Goal: Find specific page/section: Find specific page/section

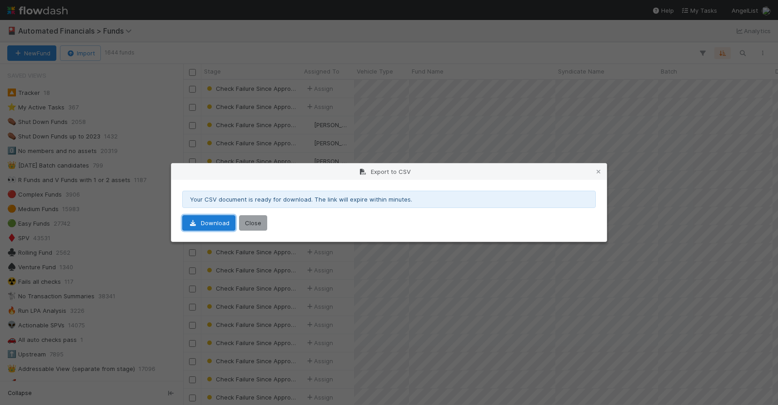
scroll to position [318, 588]
click at [254, 223] on button "Close" at bounding box center [253, 222] width 28 height 15
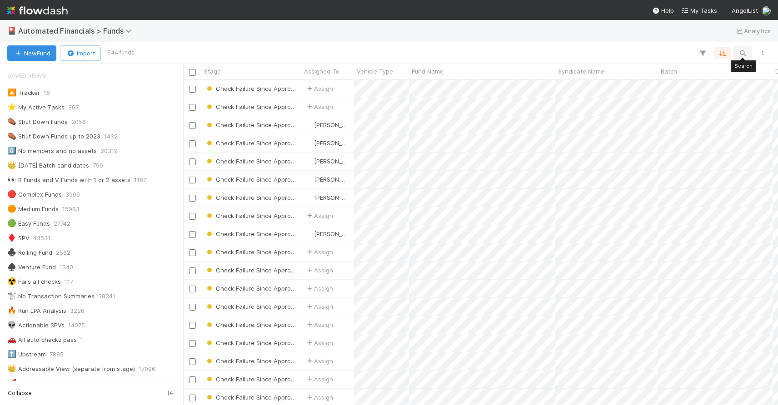
click at [741, 52] on icon "button" at bounding box center [742, 53] width 9 height 8
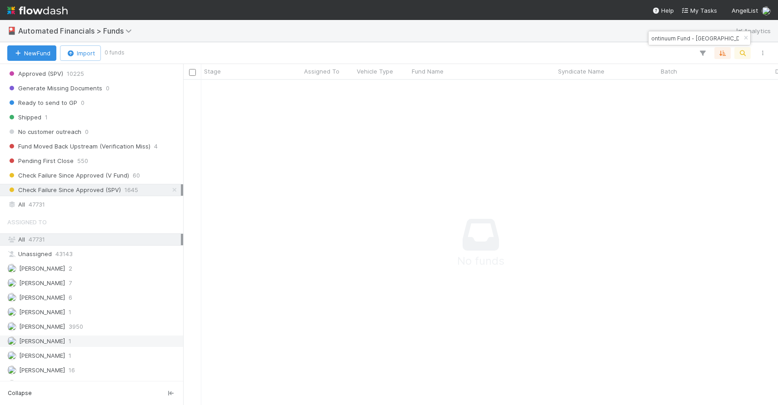
scroll to position [1138, 0]
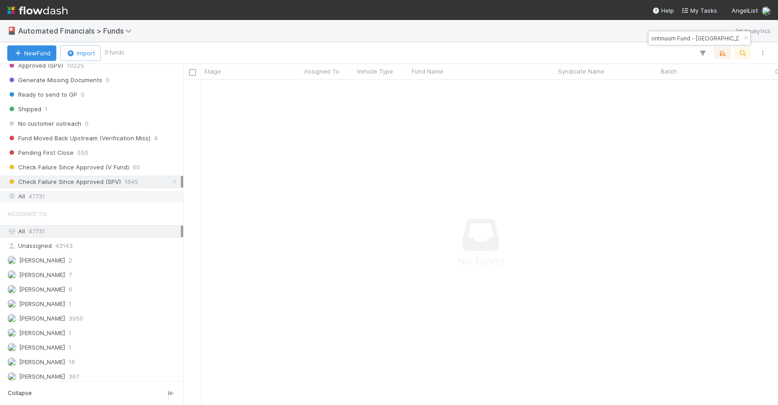
type input "GA 0601 Fund I, a series of Artha Continuum Fund - [GEOGRAPHIC_DATA], LP"
click at [87, 196] on div "All 47731" at bounding box center [94, 196] width 174 height 11
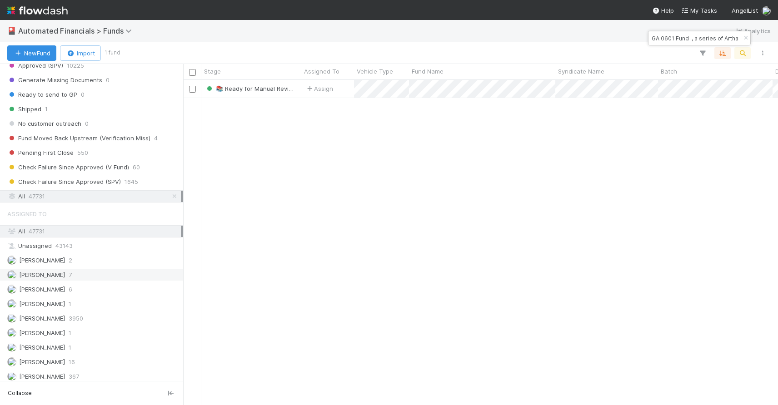
scroll to position [318, 588]
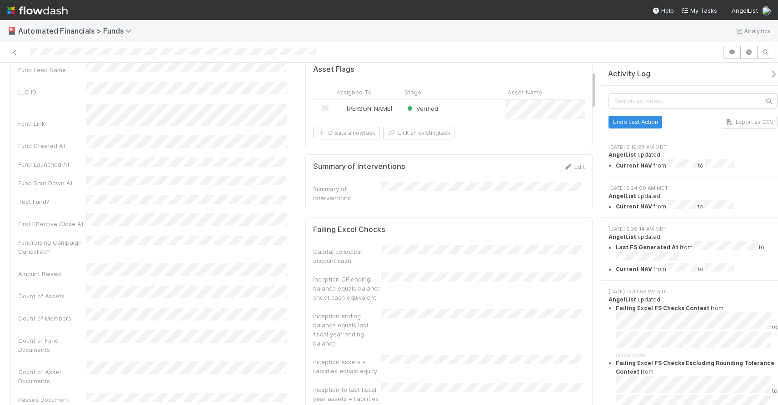
scroll to position [283, 0]
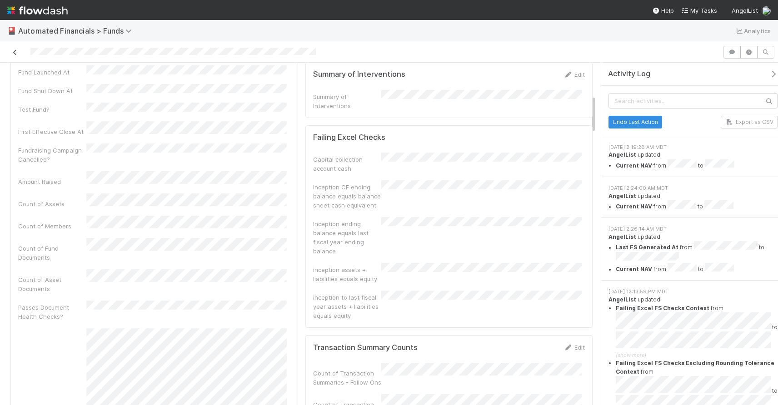
click at [16, 51] on icon at bounding box center [14, 53] width 9 height 6
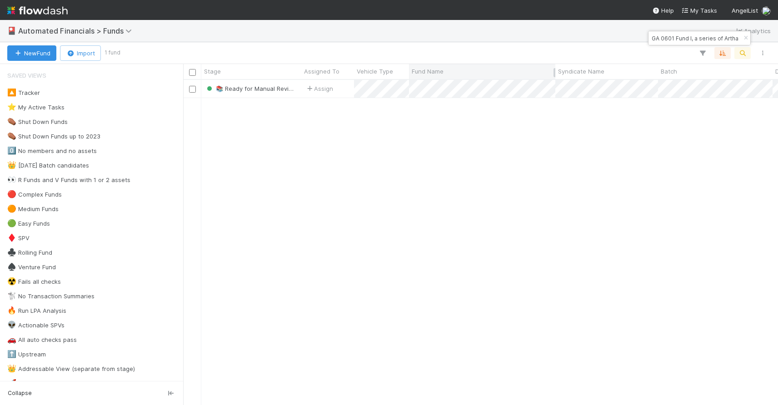
scroll to position [318, 588]
click at [745, 37] on icon "button" at bounding box center [745, 37] width 9 height 5
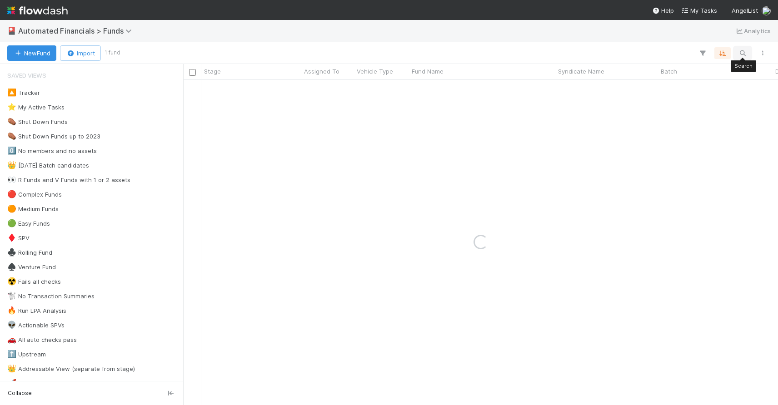
click at [743, 55] on icon "button" at bounding box center [742, 53] width 9 height 8
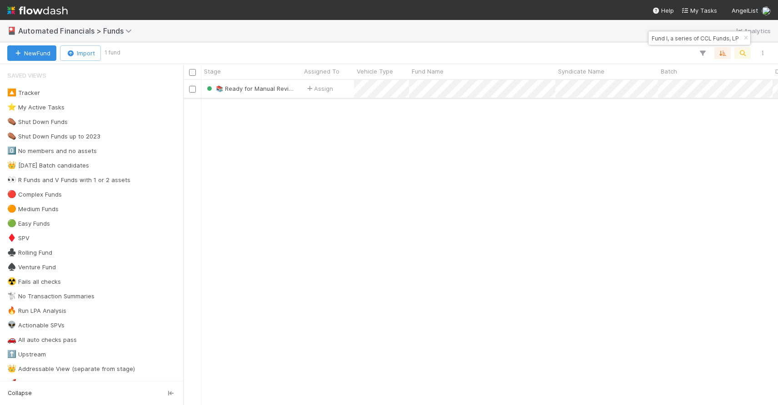
type input "MI-0615 Fund I, a series of CCL Funds, LP"
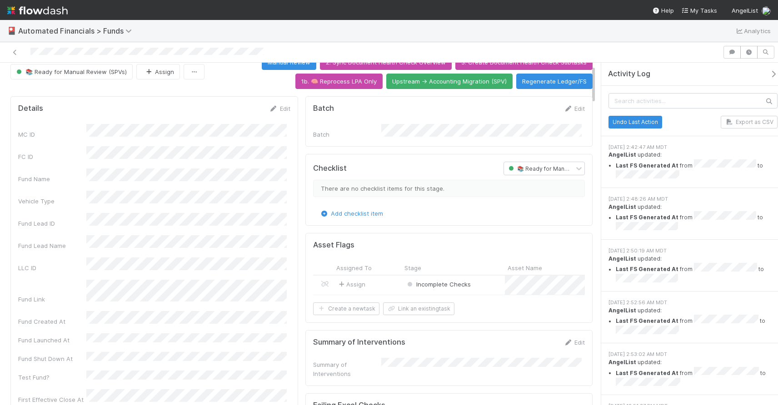
scroll to position [20, 0]
